Goal: Task Accomplishment & Management: Use online tool/utility

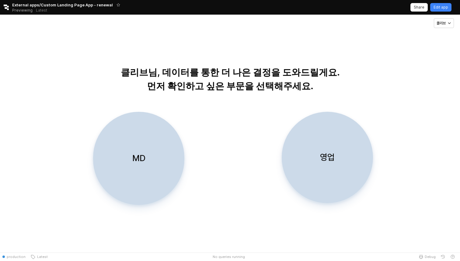
click at [159, 143] on div "MD" at bounding box center [139, 158] width 86 height 92
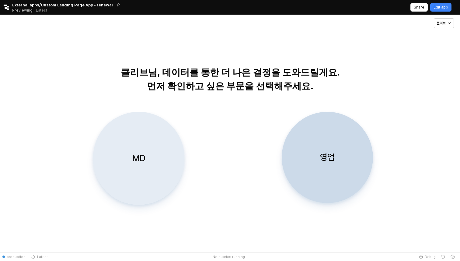
click at [162, 154] on div "MD" at bounding box center [139, 158] width 86 height 92
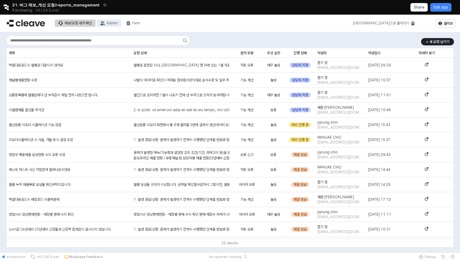
click at [116, 23] on div "Admin" at bounding box center [111, 23] width 11 height 4
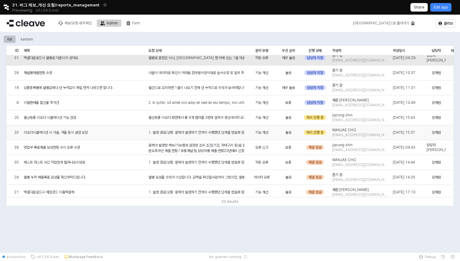
scroll to position [7, 0]
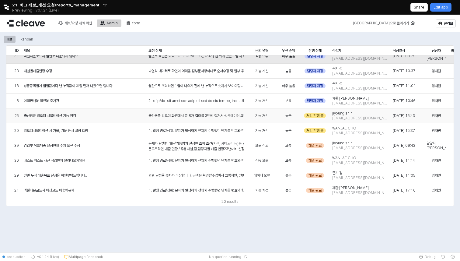
click at [92, 120] on div "출산용품 리오더 시뮬레이션 기능 점검" at bounding box center [83, 115] width 125 height 15
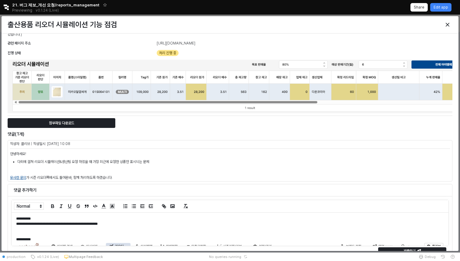
scroll to position [11, 0]
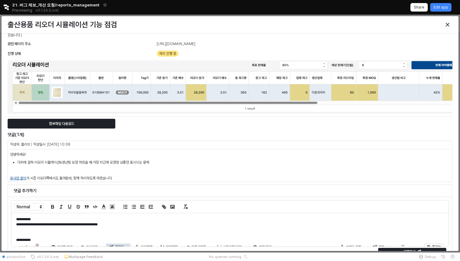
click at [166, 224] on p "**********" at bounding box center [230, 224] width 428 height 5
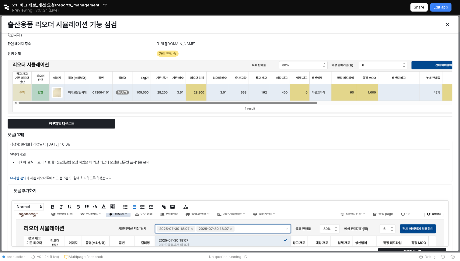
scroll to position [0, 0]
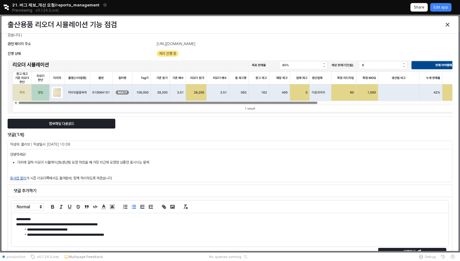
click at [168, 223] on p "**********" at bounding box center [230, 224] width 428 height 5
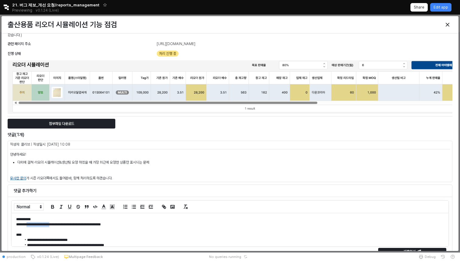
drag, startPoint x: 34, startPoint y: 224, endPoint x: 76, endPoint y: 224, distance: 41.7
click at [76, 224] on p "**********" at bounding box center [230, 224] width 428 height 5
click at [73, 230] on p at bounding box center [230, 229] width 428 height 5
click at [54, 233] on p "***" at bounding box center [230, 234] width 428 height 5
drag, startPoint x: 120, startPoint y: 225, endPoint x: 85, endPoint y: 225, distance: 34.4
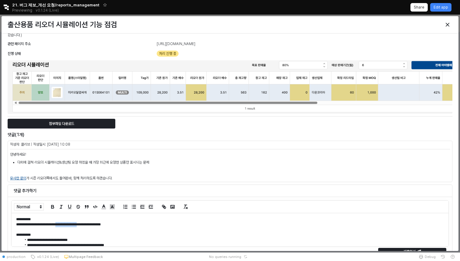
click at [85, 225] on p "**********" at bounding box center [230, 224] width 428 height 5
click at [83, 232] on p "**********" at bounding box center [230, 234] width 428 height 5
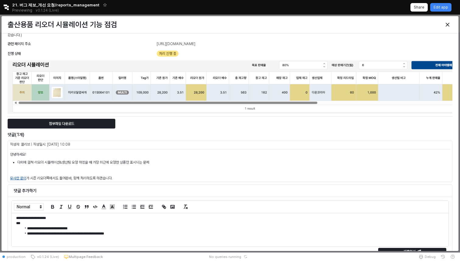
scroll to position [17, 0]
click at [70, 228] on li "**********" at bounding box center [233, 227] width 422 height 5
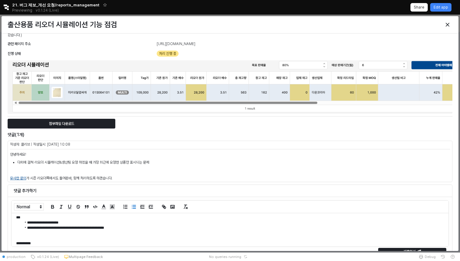
click at [117, 228] on li "**********" at bounding box center [233, 227] width 422 height 5
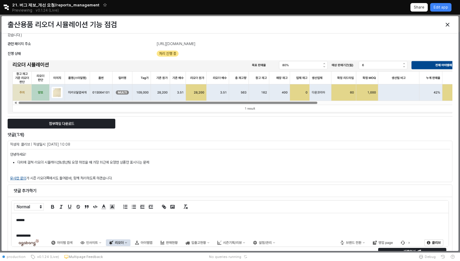
scroll to position [49, 0]
click at [54, 235] on p at bounding box center [230, 232] width 428 height 5
click at [47, 237] on p "**********" at bounding box center [230, 237] width 428 height 5
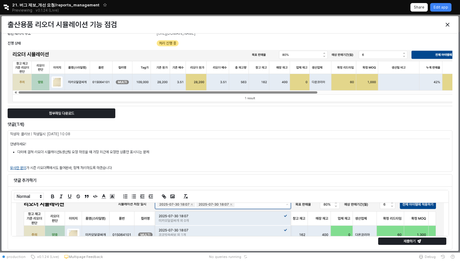
scroll to position [94, 0]
click at [408, 242] on p "제출하기" at bounding box center [409, 241] width 12 height 5
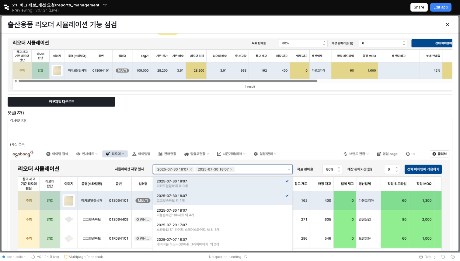
scroll to position [0, 0]
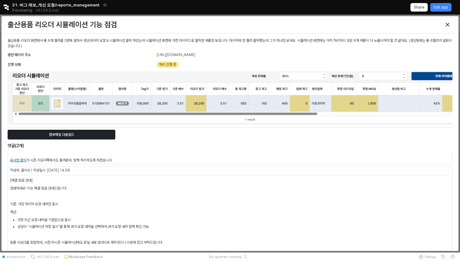
click at [143, 228] on li "상단의 "시뮬레이션 저장 일시"를 통해 과거 요청 내역을 선택하여 과거 요청 내역 함께 확인 가능" at bounding box center [233, 226] width 433 height 5
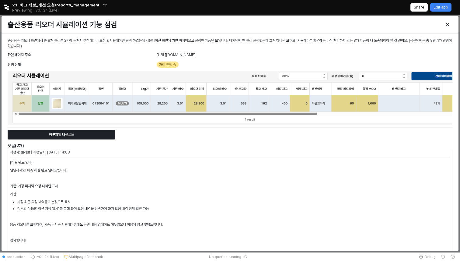
scroll to position [49, 0]
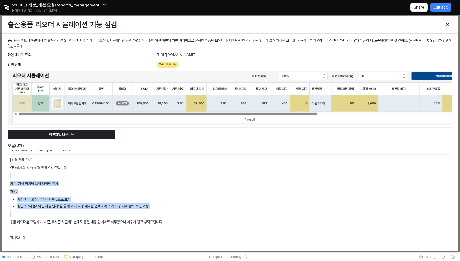
drag, startPoint x: 173, startPoint y: 219, endPoint x: 12, endPoint y: 169, distance: 168.4
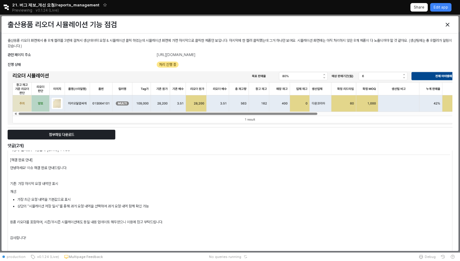
click at [146, 223] on p "용품 리오더를 포함하여, 시즌/무시즌 시뮬레이션에도 동일 내용 업데이트 해두었으니 이용에 참고 부탁드립니다." at bounding box center [230, 221] width 440 height 5
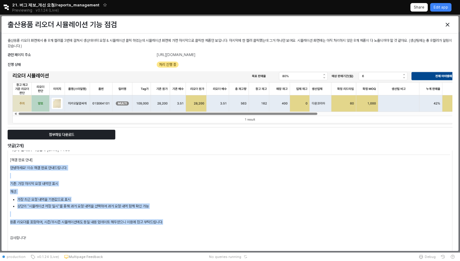
drag, startPoint x: 176, startPoint y: 222, endPoint x: 22, endPoint y: 164, distance: 164.1
copy div "[해결 완료 안내] 안녕하세요! 이슈 해결 완료 안내드립니다. 기존: 가장 마지막 요청 내역만 표시 개선: 가장 최근 요청 내역을 기본값으로 …"
click at [445, 23] on div "Close" at bounding box center [447, 24] width 9 height 9
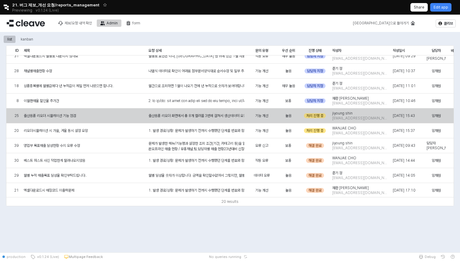
click at [316, 116] on div "처리 진행 중" at bounding box center [315, 115] width 22 height 5
click at [318, 117] on div "처리 진행 중" at bounding box center [315, 115] width 22 height 5
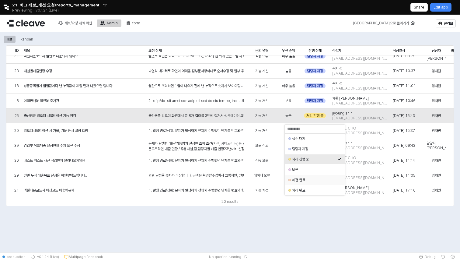
click at [306, 184] on div "해결 완료" at bounding box center [315, 180] width 60 height 10
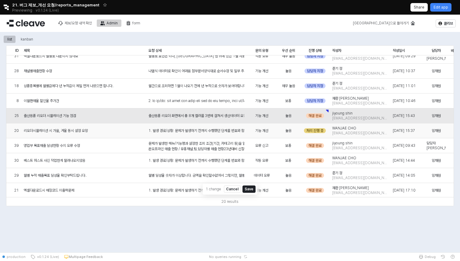
click at [323, 131] on div "처리 진행 중" at bounding box center [315, 130] width 22 height 5
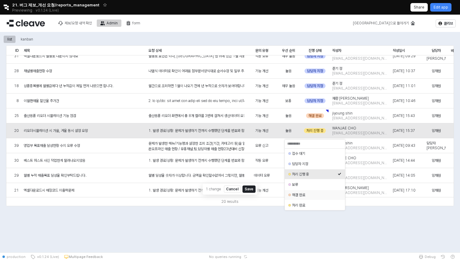
click at [301, 195] on div "해결 완료" at bounding box center [315, 194] width 46 height 5
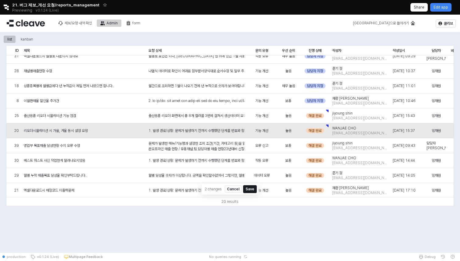
click at [252, 186] on button "Save" at bounding box center [249, 188] width 13 height 7
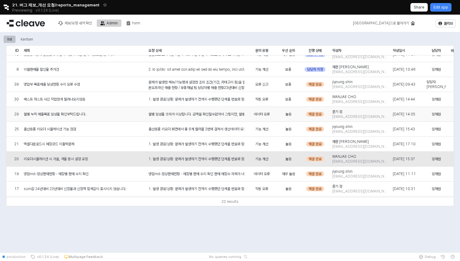
scroll to position [40, 0]
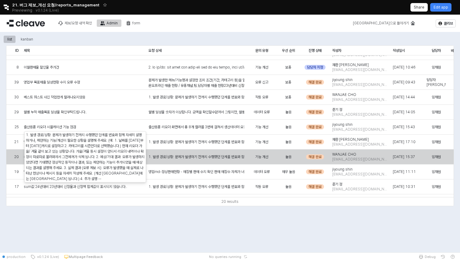
click at [220, 159] on div "1. 발생 경로/상황: 문제가 발생하기 전까지 수행했던 단계를 번호와 함께 자세히 설명하거나, 제안하는 기능/개선이 필요한 상황을 설명해 주세…" at bounding box center [196, 156] width 101 height 15
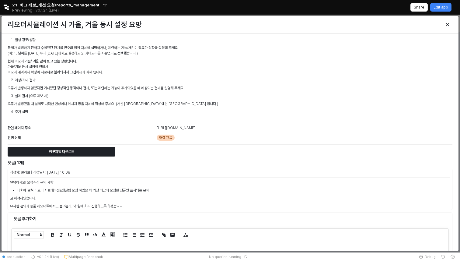
scroll to position [38, 0]
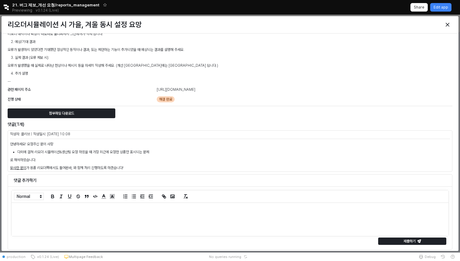
click at [120, 225] on div at bounding box center [230, 219] width 437 height 33
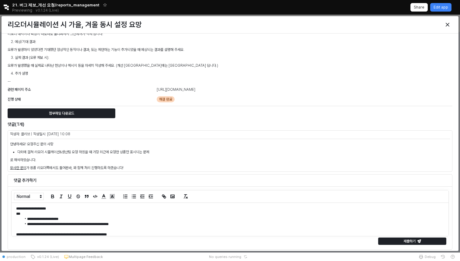
scroll to position [21, 0]
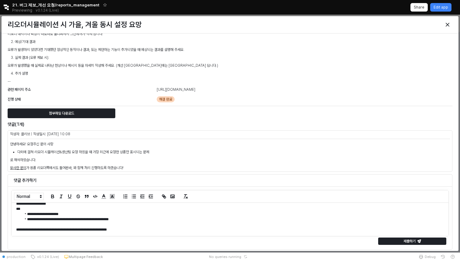
click at [28, 229] on p "**********" at bounding box center [230, 229] width 428 height 5
click at [58, 230] on p "**********" at bounding box center [230, 229] width 428 height 5
click at [196, 230] on p "**********" at bounding box center [230, 229] width 428 height 5
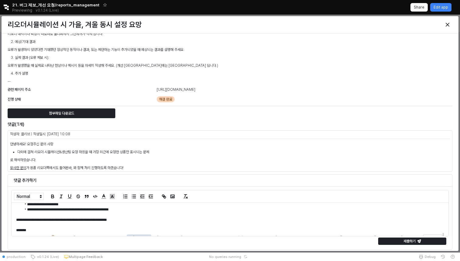
scroll to position [31, 0]
click at [404, 242] on p "제출하기" at bounding box center [409, 241] width 12 height 5
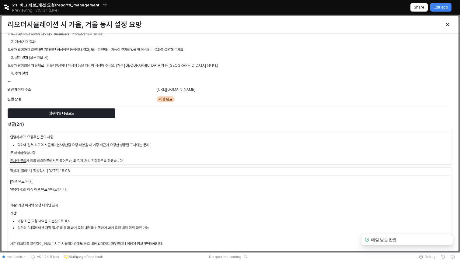
scroll to position [0, 0]
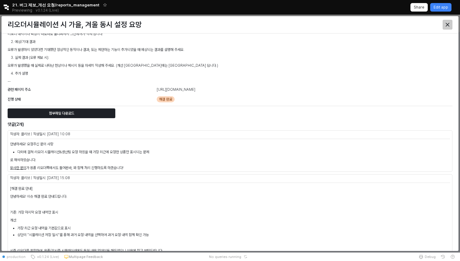
click at [447, 25] on icon "Close" at bounding box center [448, 25] width 4 height 4
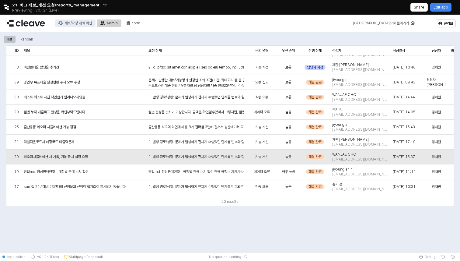
click at [70, 26] on button "제보/요청 내역 확인" at bounding box center [75, 22] width 41 height 7
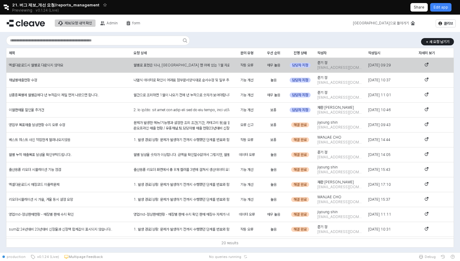
click at [74, 64] on div "엑셀다운로드시 월별로 다운되지 않아요" at bounding box center [68, 65] width 125 height 15
click at [53, 62] on div "엑셀다운로드시 월별로 다운되지 않아요" at bounding box center [68, 65] width 125 height 15
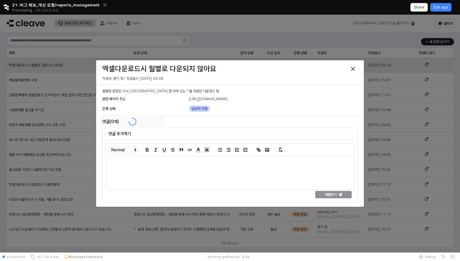
click at [53, 62] on div at bounding box center [230, 134] width 460 height 238
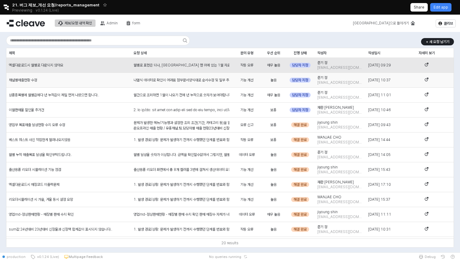
click at [55, 75] on div "채널별매출현황 수정" at bounding box center [68, 80] width 125 height 15
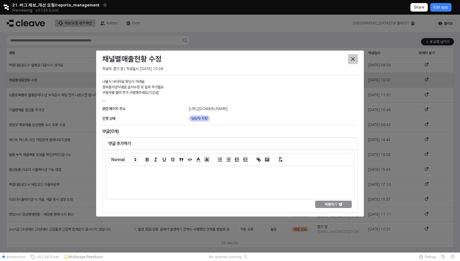
click at [355, 61] on div "Close" at bounding box center [352, 58] width 9 height 9
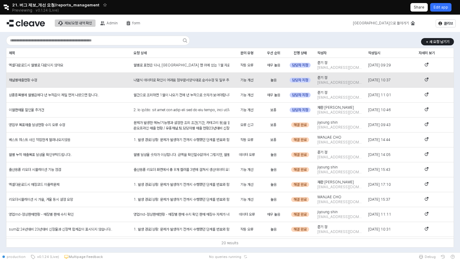
click at [448, 5] on p "Edit app" at bounding box center [441, 7] width 15 height 5
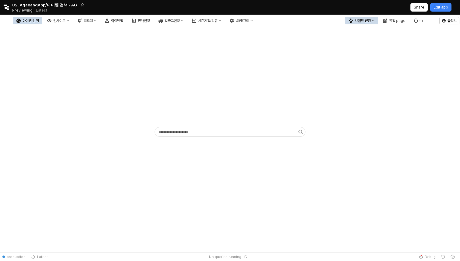
click at [353, 25] on div "브랜드 전환 영업 page" at bounding box center [382, 20] width 78 height 15
click at [358, 21] on div "브랜드 전환" at bounding box center [363, 21] width 16 height 4
click at [361, 41] on div "에뜨와" at bounding box center [367, 42] width 37 height 5
click at [93, 21] on div "리오더" at bounding box center [88, 21] width 9 height 4
click at [148, 84] on div "ㄴ 시즌 시뮬레이션" at bounding box center [144, 83] width 32 height 5
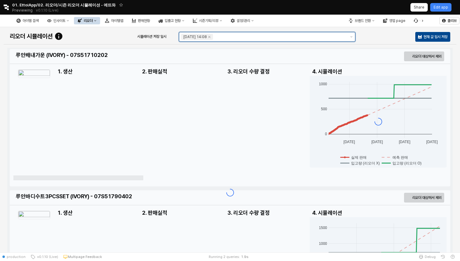
click at [260, 37] on input "시뮬레이션 저장 일시" at bounding box center [280, 37] width 132 height 6
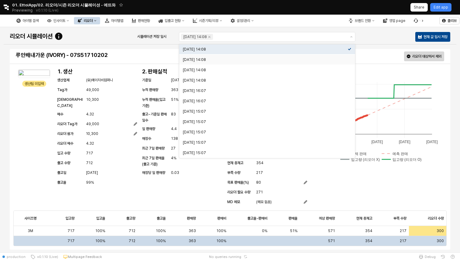
click at [93, 20] on div "리오더" at bounding box center [88, 21] width 9 height 4
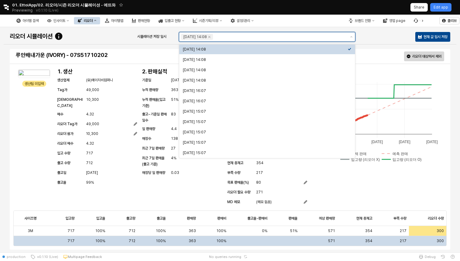
click at [295, 39] on input "시뮬레이션 저장 일시" at bounding box center [280, 37] width 132 height 6
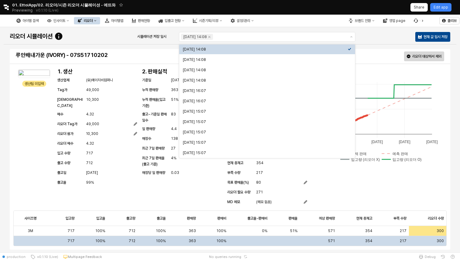
click at [100, 20] on button "리오더" at bounding box center [87, 20] width 26 height 7
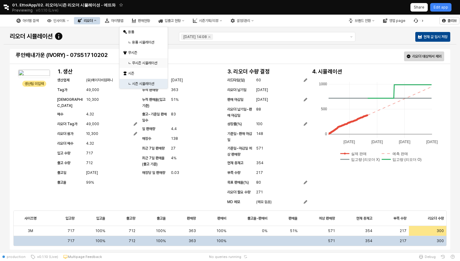
click at [150, 61] on div "ㄴ 무시즌 시뮬레이션" at bounding box center [144, 63] width 32 height 5
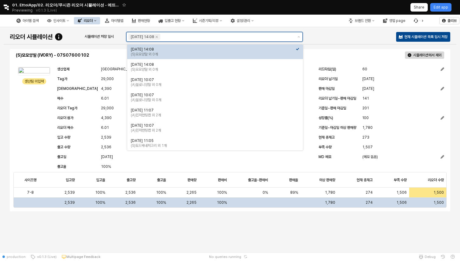
click at [251, 37] on input "시뮬레이션 저장 일시" at bounding box center [228, 37] width 132 height 6
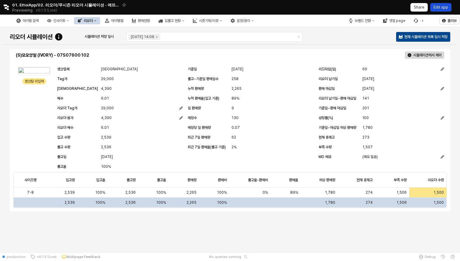
click at [446, 9] on p "Edit app" at bounding box center [441, 7] width 15 height 5
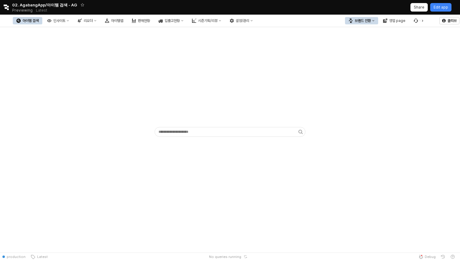
click at [354, 22] on button "브랜드 전환" at bounding box center [361, 20] width 33 height 7
click at [365, 46] on div "에뜨와" at bounding box center [369, 42] width 48 height 10
click at [93, 19] on div "리오더" at bounding box center [88, 21] width 9 height 4
click at [156, 83] on div "ㄴ 시즌 시뮬레이션" at bounding box center [144, 83] width 32 height 5
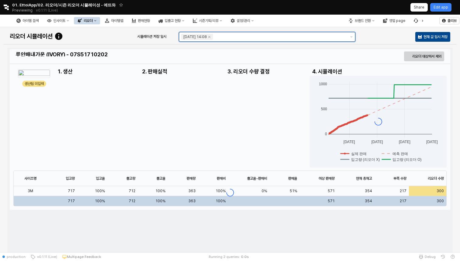
click at [269, 34] on input "시뮬레이션 저장 일시" at bounding box center [280, 37] width 132 height 6
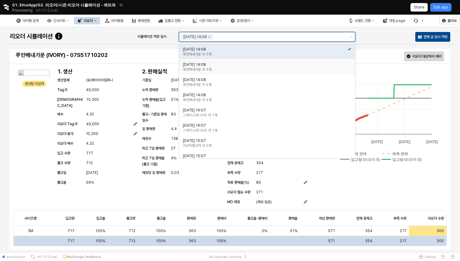
click at [260, 70] on div "루안배내가운 외 4개" at bounding box center [265, 69] width 165 height 5
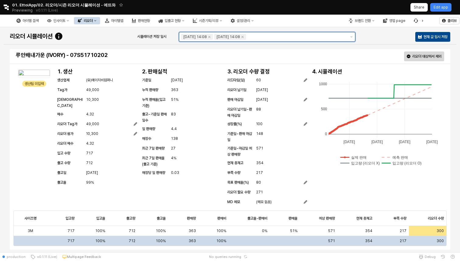
click at [294, 34] on input "시뮬레이션 저장 일시" at bounding box center [296, 37] width 99 height 6
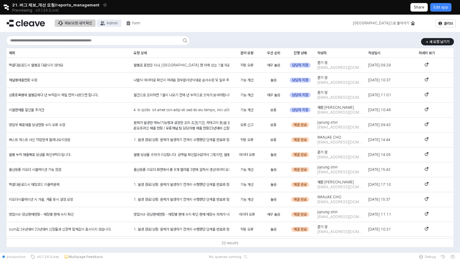
click at [115, 24] on div "Admin" at bounding box center [111, 23] width 11 height 4
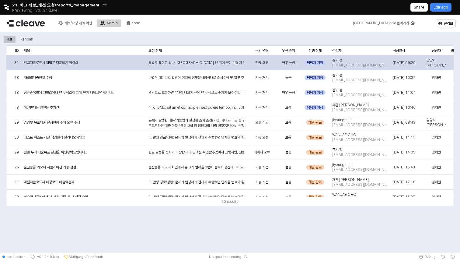
click at [92, 64] on div "엑셀다운로드시 월별로 다운되지 않아요" at bounding box center [83, 62] width 125 height 15
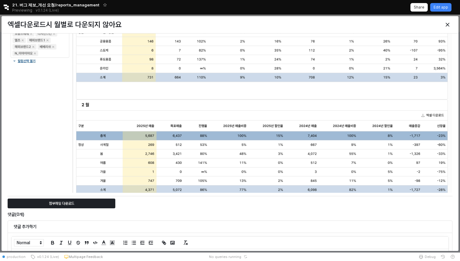
scroll to position [335, 0]
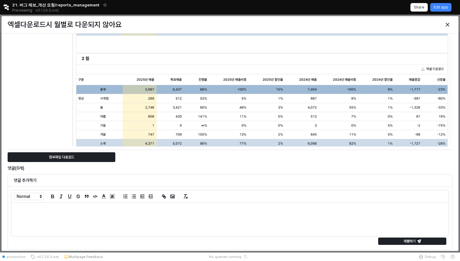
click at [449, 28] on div "Close" at bounding box center [447, 24] width 9 height 9
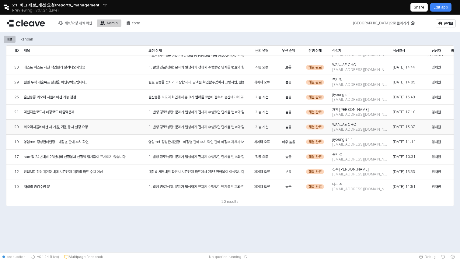
scroll to position [71, 0]
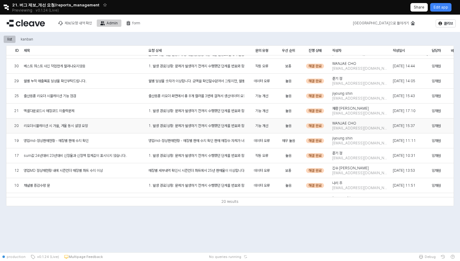
click at [62, 127] on span "리오더시뮬레이션 시 가을, 겨울 동시 설정 요망" at bounding box center [56, 125] width 64 height 5
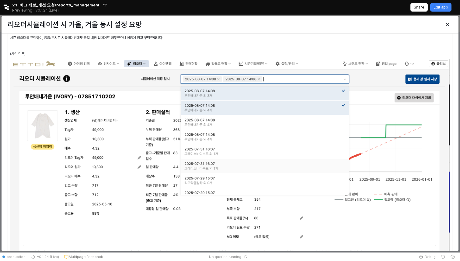
scroll to position [141, 0]
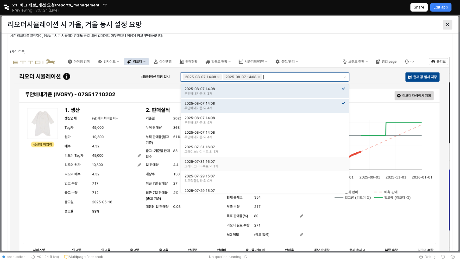
click at [445, 26] on div "Close" at bounding box center [447, 24] width 9 height 9
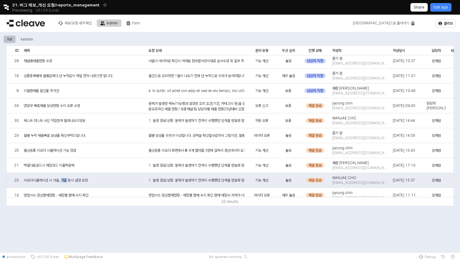
scroll to position [0, 0]
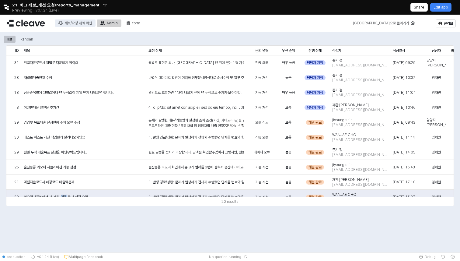
click at [81, 20] on button "제보/요청 내역 확인" at bounding box center [75, 22] width 41 height 7
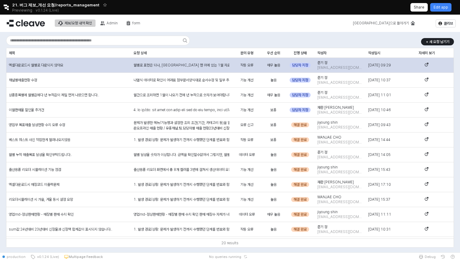
click at [301, 65] on span "담당자 지정" at bounding box center [300, 65] width 16 height 5
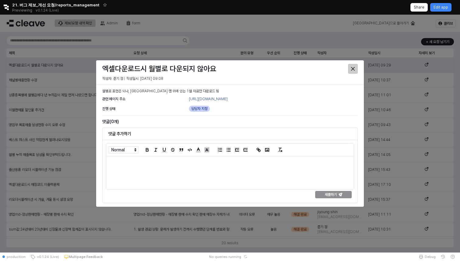
click at [354, 68] on icon "Close" at bounding box center [353, 69] width 4 height 4
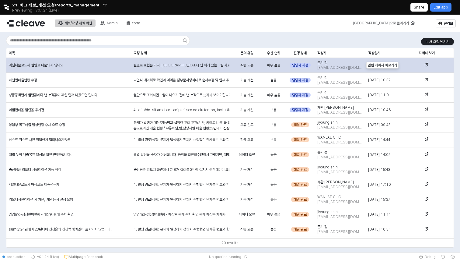
click at [428, 64] on div "App Frame" at bounding box center [426, 65] width 54 height 15
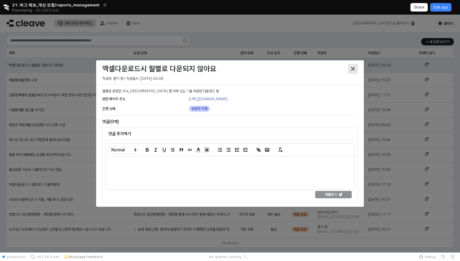
click at [353, 69] on icon "Close" at bounding box center [353, 69] width 4 height 4
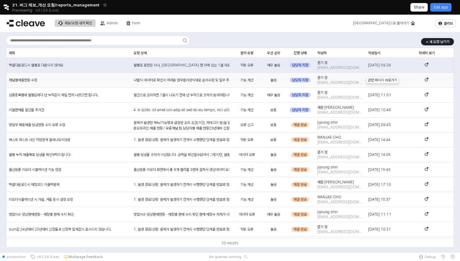
click at [428, 81] on icon "App Frame" at bounding box center [427, 80] width 4 height 4
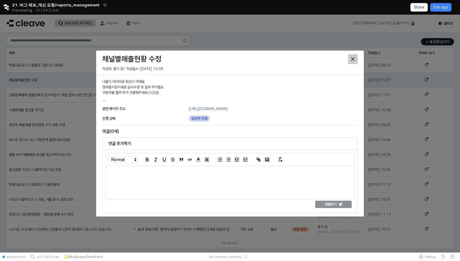
click at [350, 61] on div "Close" at bounding box center [352, 58] width 9 height 9
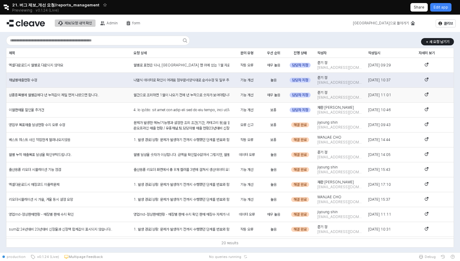
click at [427, 95] on icon "App Frame" at bounding box center [426, 94] width 3 height 3
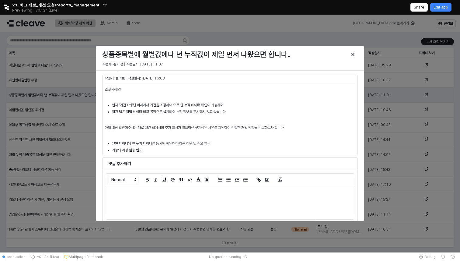
scroll to position [48, 0]
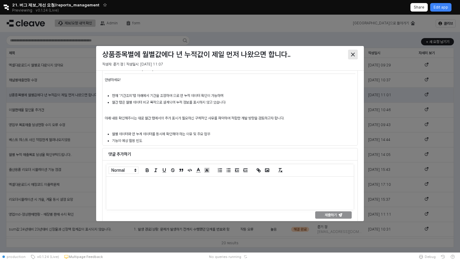
click at [354, 55] on icon "Close" at bounding box center [353, 55] width 4 height 4
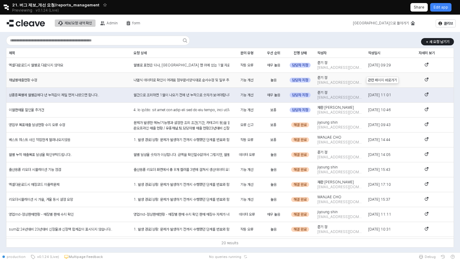
click at [428, 79] on icon "App Frame" at bounding box center [427, 80] width 4 height 4
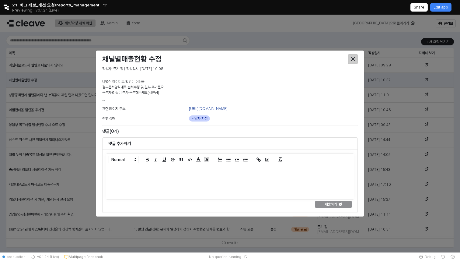
click at [355, 56] on div "Close" at bounding box center [352, 58] width 9 height 9
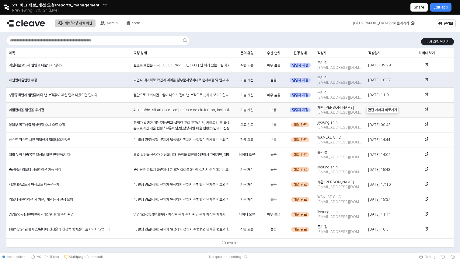
click at [430, 109] on div "App Frame" at bounding box center [426, 110] width 54 height 15
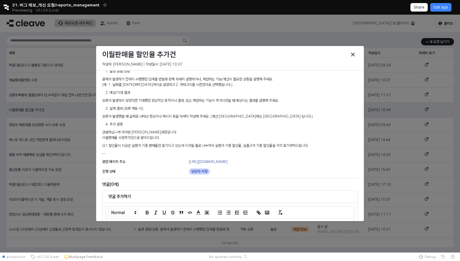
scroll to position [0, 0]
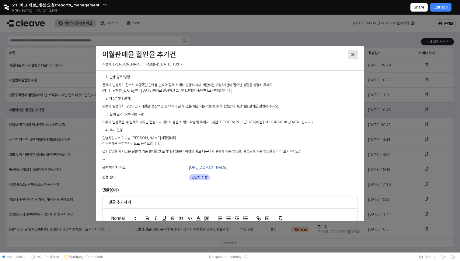
click at [353, 54] on icon "Close" at bounding box center [353, 55] width 4 height 4
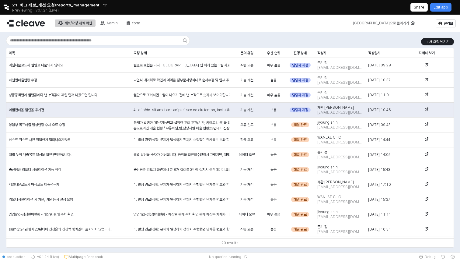
click at [9, 8] on button "Retool logo" at bounding box center [6, 7] width 12 height 5
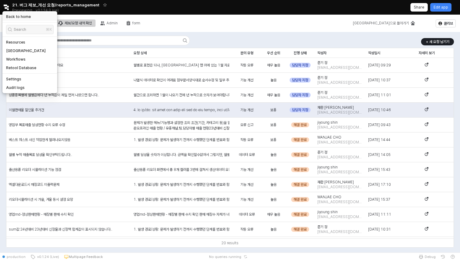
click at [17, 17] on h5 "Back to home" at bounding box center [18, 16] width 25 height 5
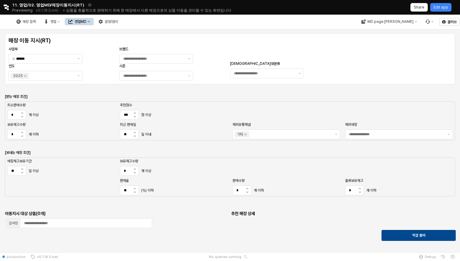
scroll to position [10, 0]
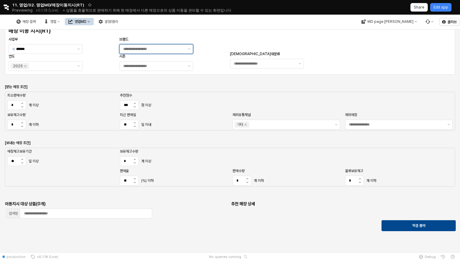
click at [170, 52] on div "App Frame" at bounding box center [153, 48] width 66 height 9
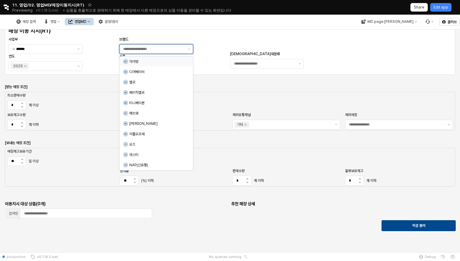
click at [168, 61] on div "아가방" at bounding box center [157, 61] width 56 height 5
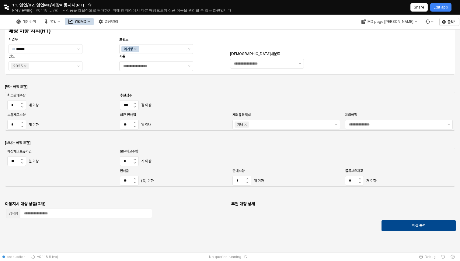
click at [211, 70] on div "매장 이동 지시(RT) 사업부 ****** 브랜드 아가방 연도 2025 시즌 복종대분류" at bounding box center [230, 49] width 443 height 44
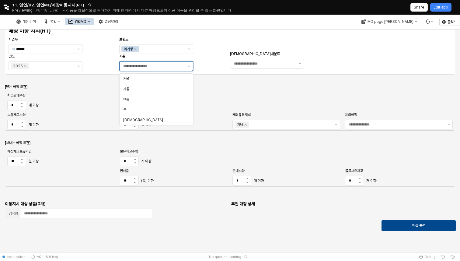
click at [177, 68] on input "시즌" at bounding box center [153, 66] width 61 height 6
click at [170, 91] on div "가을" at bounding box center [154, 88] width 62 height 5
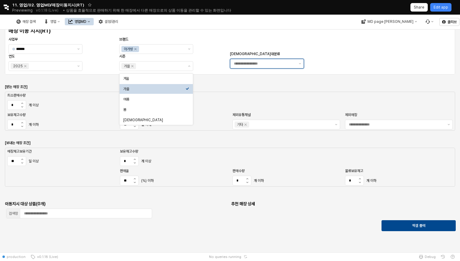
click at [262, 64] on input "[DEMOGRAPHIC_DATA]대분류" at bounding box center [264, 64] width 61 height 6
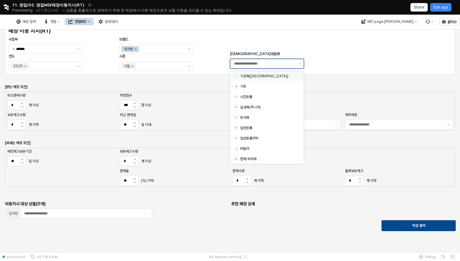
click at [277, 76] on div "기초복([GEOGRAPHIC_DATA])" at bounding box center [268, 76] width 56 height 5
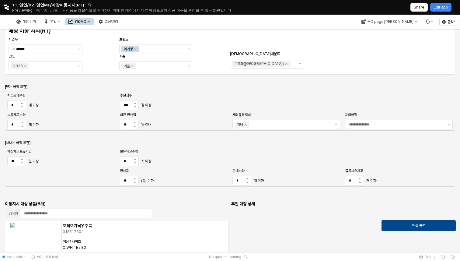
click at [196, 82] on div "App Frame" at bounding box center [230, 79] width 448 height 5
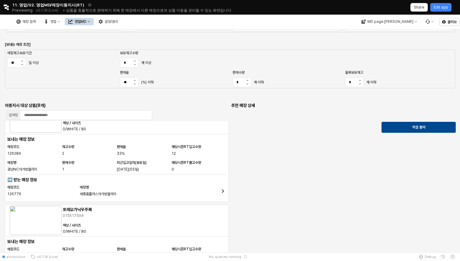
scroll to position [0, 0]
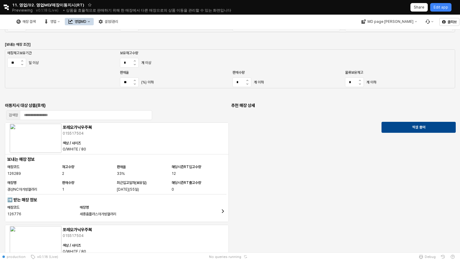
click at [219, 211] on div "매장코드 126776 매장명 세종홈플러스아가방갤러리" at bounding box center [113, 211] width 212 height 16
click at [223, 211] on icon "App Frame" at bounding box center [223, 211] width 2 height 4
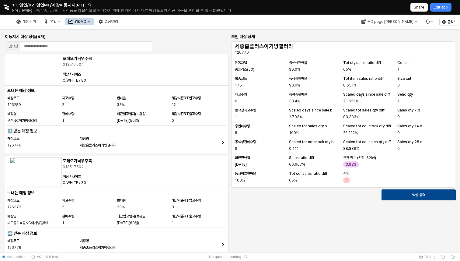
scroll to position [176, 0]
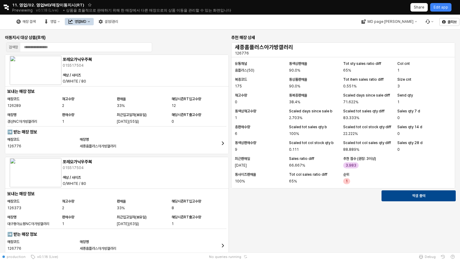
click at [94, 25] on button "영업MD" at bounding box center [79, 21] width 29 height 7
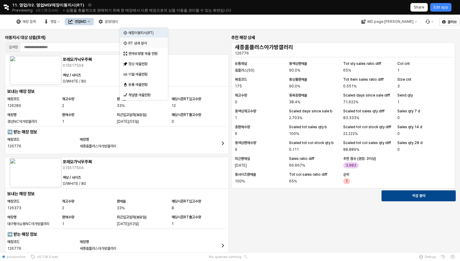
click at [153, 44] on div "RT 성과 분석" at bounding box center [144, 43] width 32 height 5
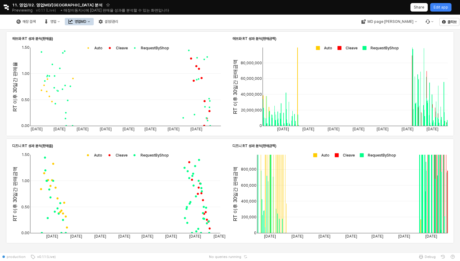
scroll to position [489, 0]
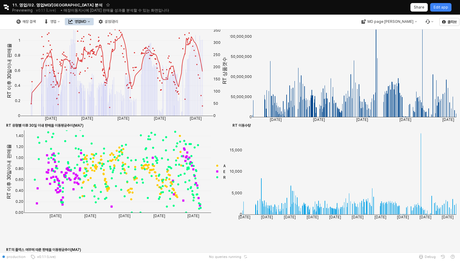
scroll to position [0, 0]
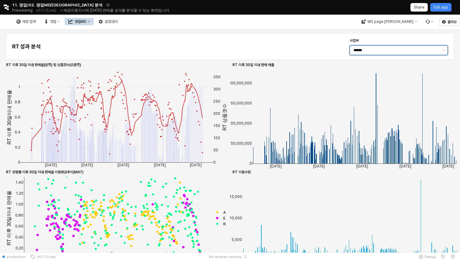
click at [423, 54] on div "******" at bounding box center [395, 50] width 90 height 9
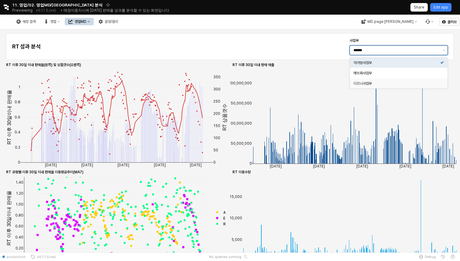
click at [407, 85] on div "디즈니사업부" at bounding box center [397, 83] width 87 height 5
type input "******"
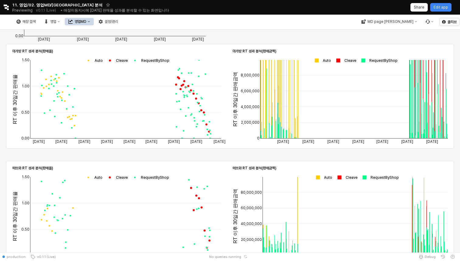
scroll to position [336, 0]
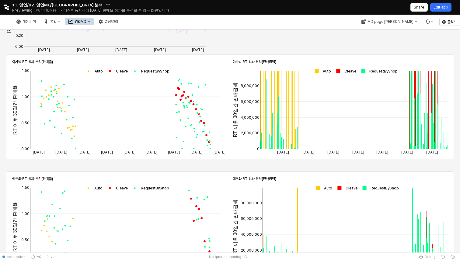
click at [443, 9] on p "Edit app" at bounding box center [441, 7] width 15 height 5
